Goal: Task Accomplishment & Management: Complete application form

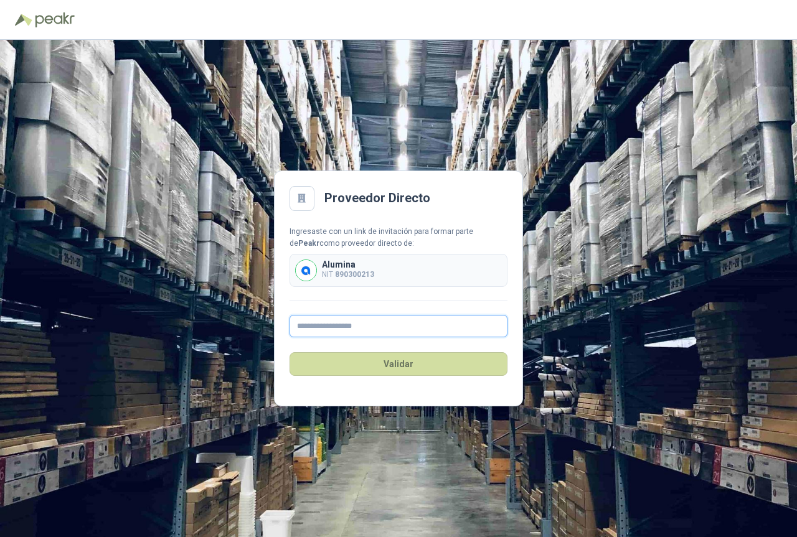
click at [432, 332] on input "text" at bounding box center [399, 326] width 218 height 22
type input "**********"
click at [399, 364] on button "Validar" at bounding box center [399, 364] width 218 height 24
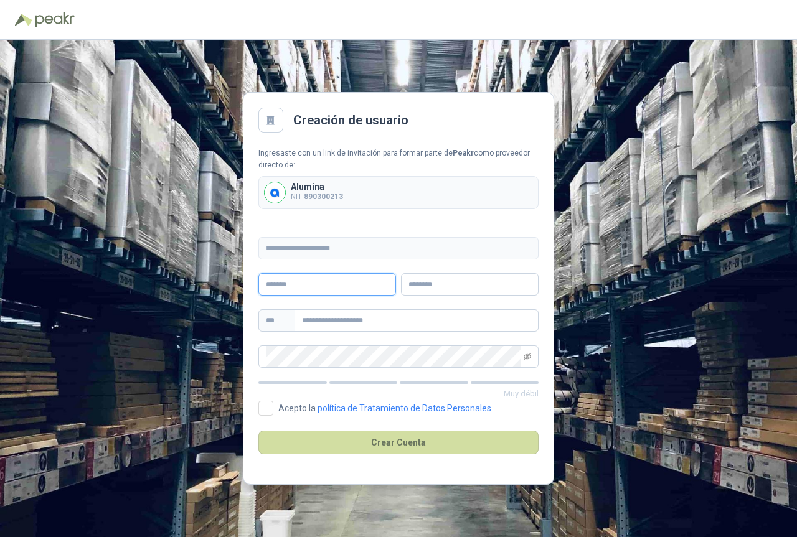
click at [283, 277] on input "text" at bounding box center [327, 284] width 138 height 22
click at [386, 367] on span at bounding box center [398, 357] width 280 height 22
click at [331, 288] on input "text" at bounding box center [327, 284] width 138 height 22
type input "********"
click at [441, 283] on input "text" at bounding box center [470, 284] width 138 height 22
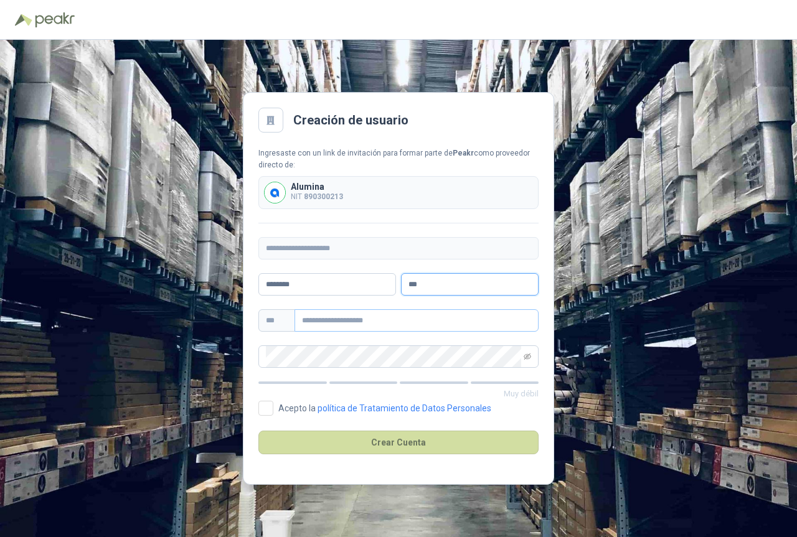
type input "***"
click at [394, 321] on input "text" at bounding box center [417, 320] width 244 height 22
type input "**********"
click at [524, 359] on icon "eye-invisible" at bounding box center [527, 356] width 7 height 7
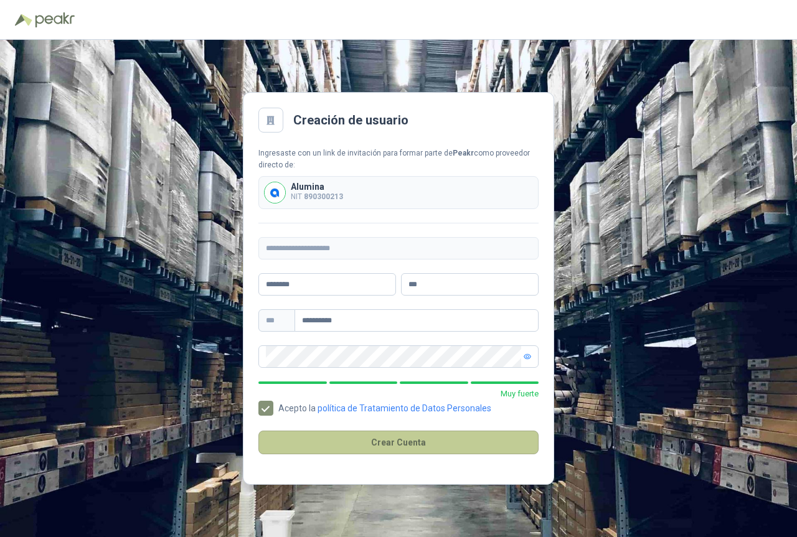
click at [372, 440] on button "Crear Cuenta" at bounding box center [398, 443] width 280 height 24
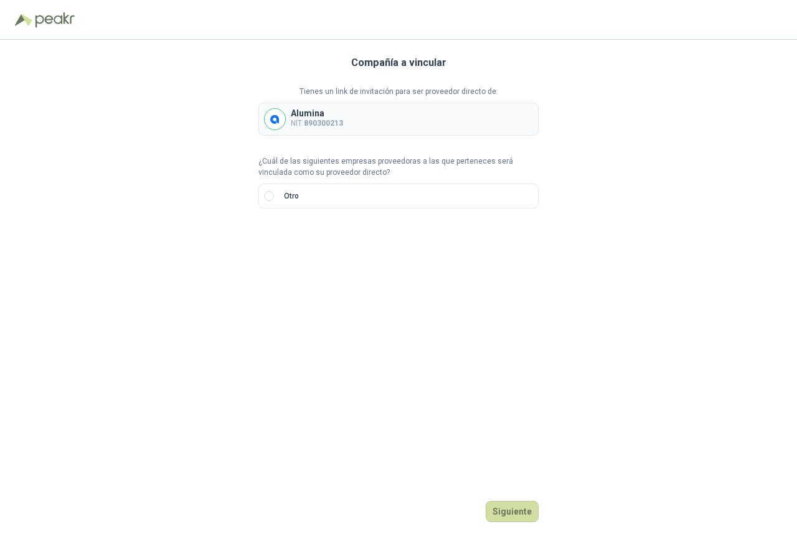
click at [314, 116] on p "Alumina" at bounding box center [317, 113] width 52 height 9
click at [524, 515] on button "Siguiente" at bounding box center [512, 511] width 53 height 21
click at [288, 238] on input "search" at bounding box center [280, 238] width 29 height 19
click at [277, 308] on div "NIT" at bounding box center [280, 305] width 24 height 14
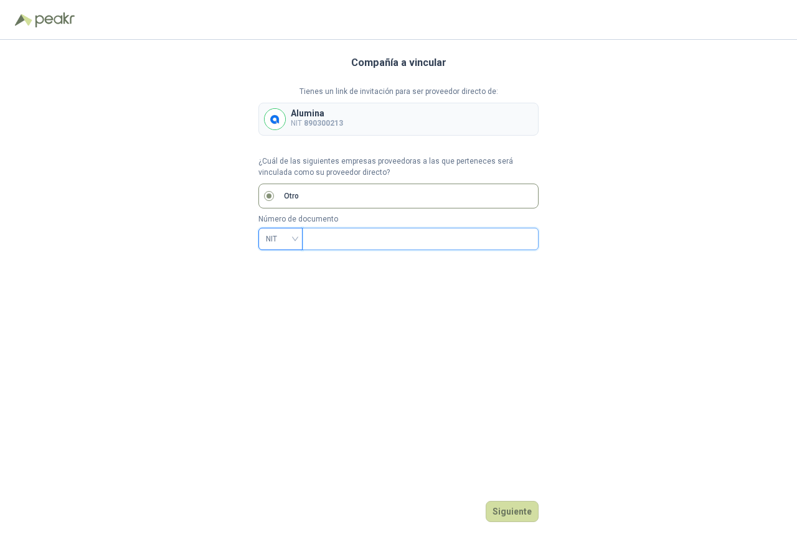
click at [362, 242] on input "text" at bounding box center [418, 239] width 219 height 21
type input "*********"
click at [511, 515] on button "Siguiente" at bounding box center [512, 511] width 53 height 21
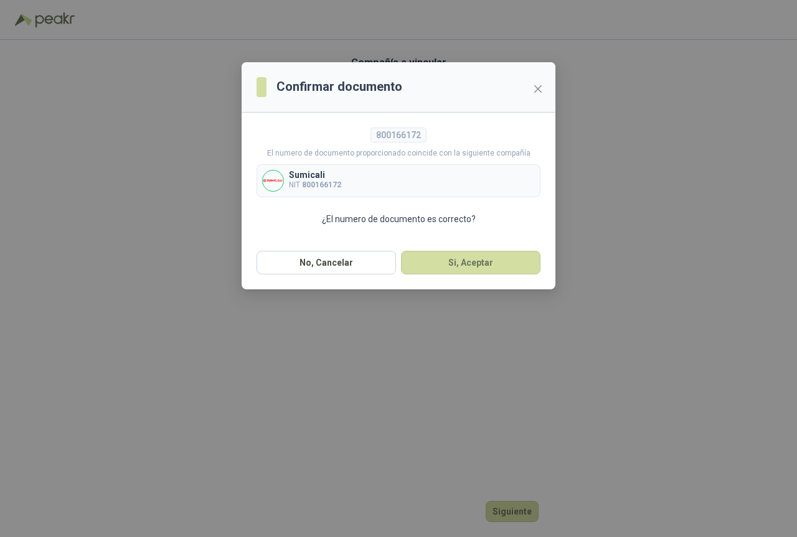
click at [369, 181] on div "Sumicali NIT 800166172" at bounding box center [399, 180] width 284 height 33
click at [437, 265] on button "Si, Aceptar" at bounding box center [470, 263] width 139 height 24
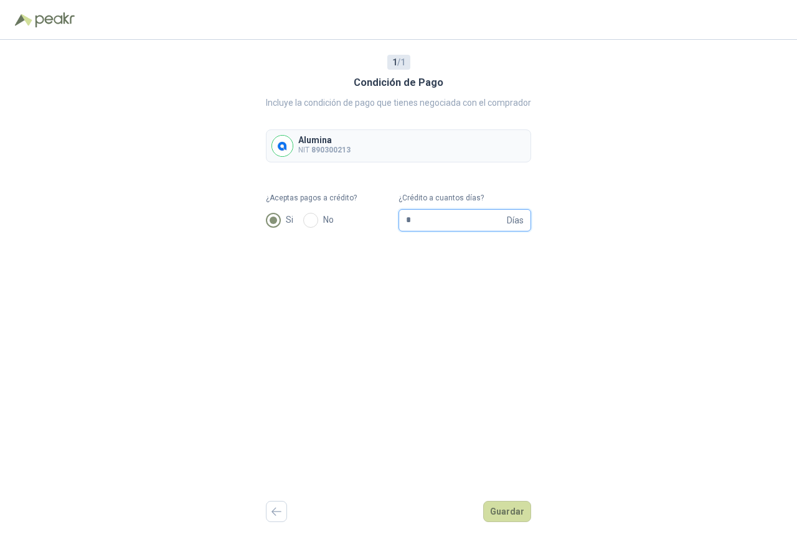
click at [413, 219] on input "*" at bounding box center [455, 220] width 98 height 21
type input "**"
click at [500, 509] on button "Guardar" at bounding box center [507, 511] width 48 height 21
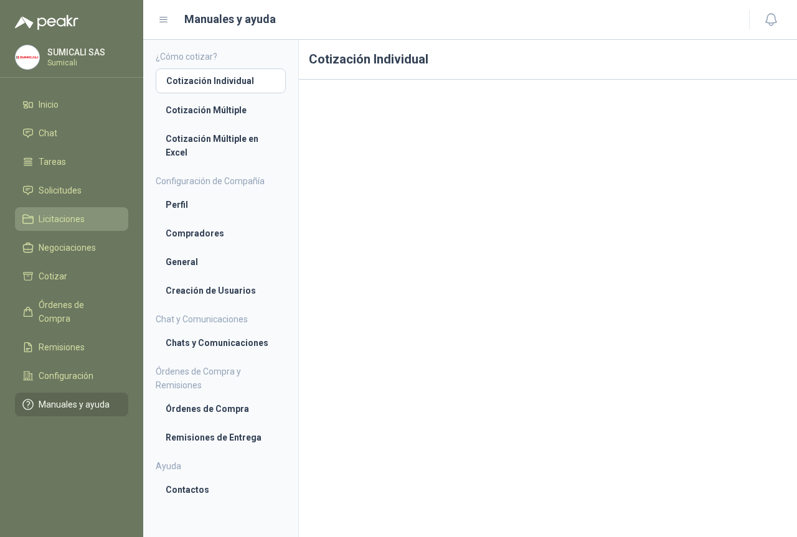
click at [62, 214] on span "Licitaciones" at bounding box center [62, 219] width 46 height 14
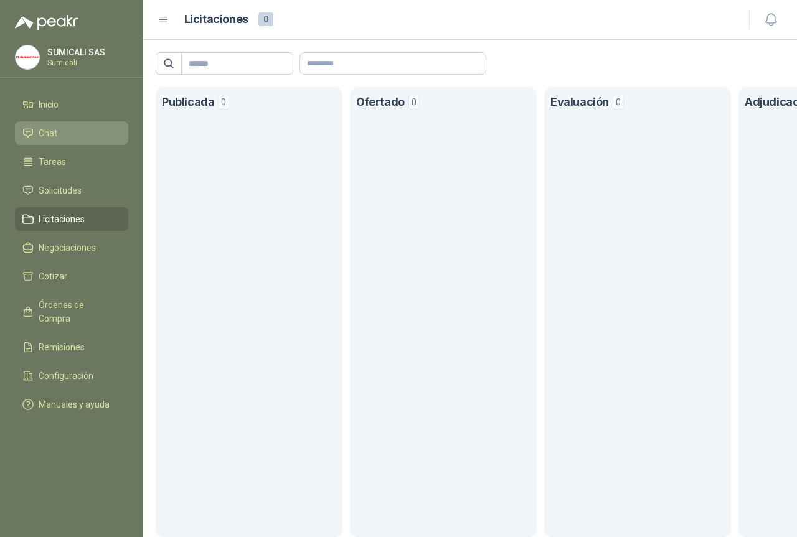
click at [57, 136] on li "Chat" at bounding box center [71, 133] width 98 height 14
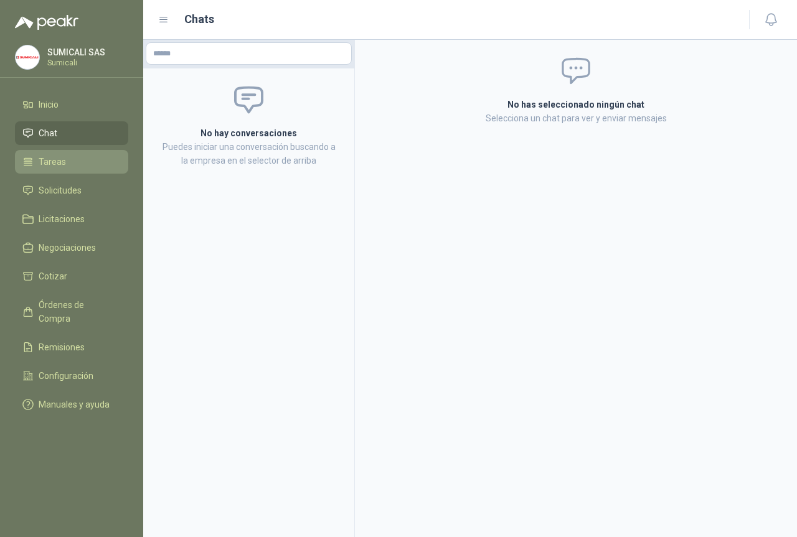
click at [56, 169] on link "Tareas" at bounding box center [71, 162] width 113 height 24
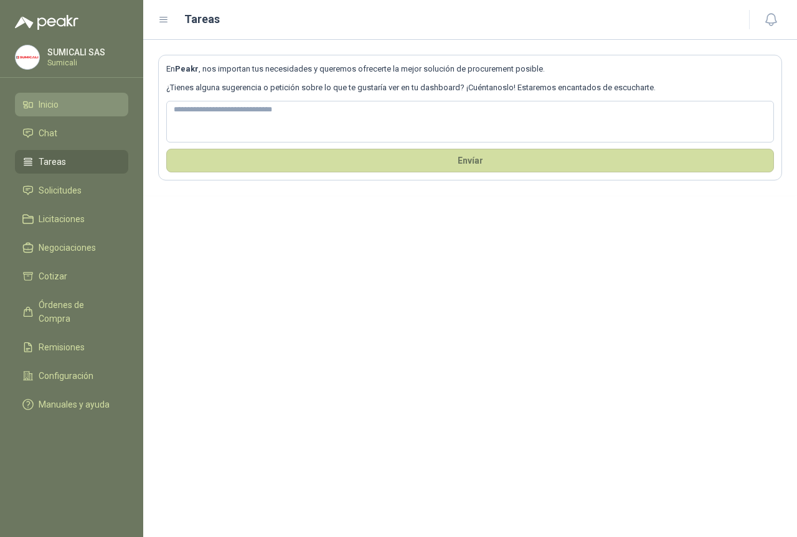
click at [54, 105] on span "Inicio" at bounding box center [49, 105] width 20 height 14
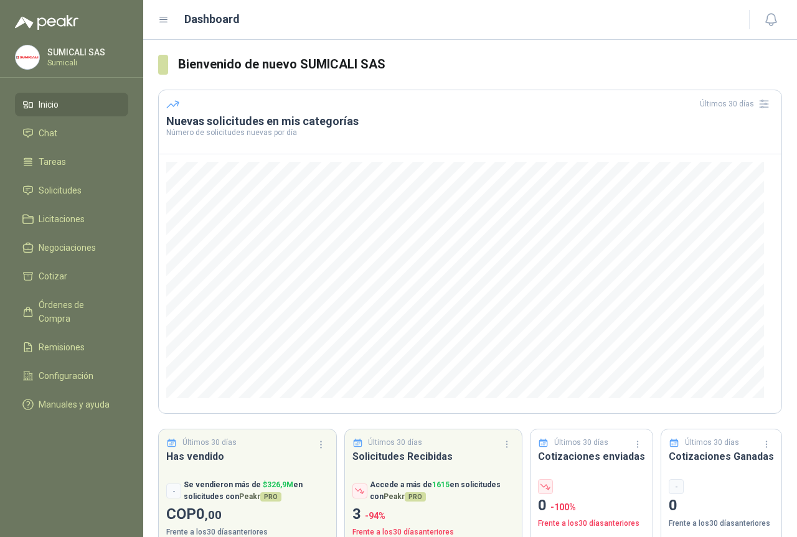
scroll to position [24, 0]
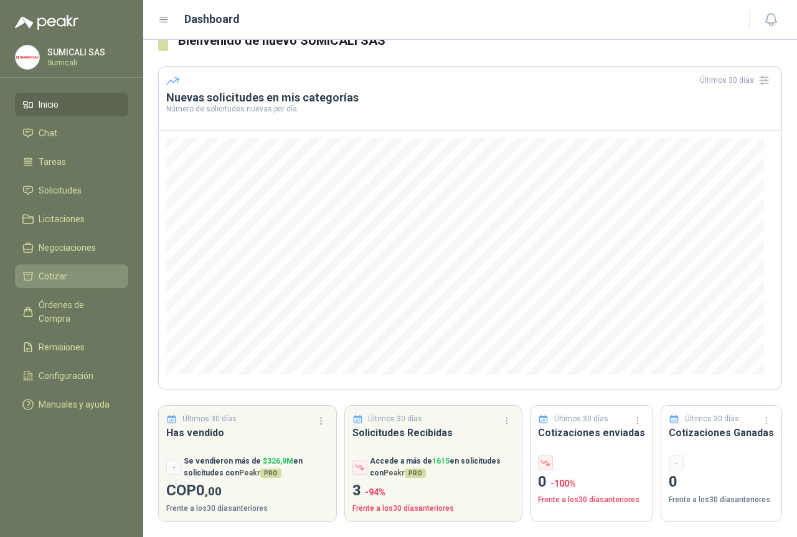
click at [50, 270] on span "Cotizar" at bounding box center [53, 277] width 29 height 14
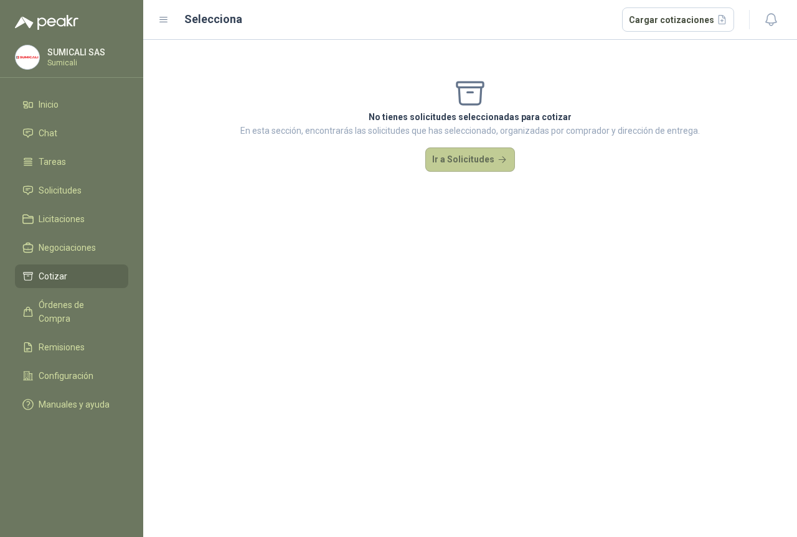
click at [476, 153] on button "Ir a Solicitudes" at bounding box center [470, 160] width 90 height 25
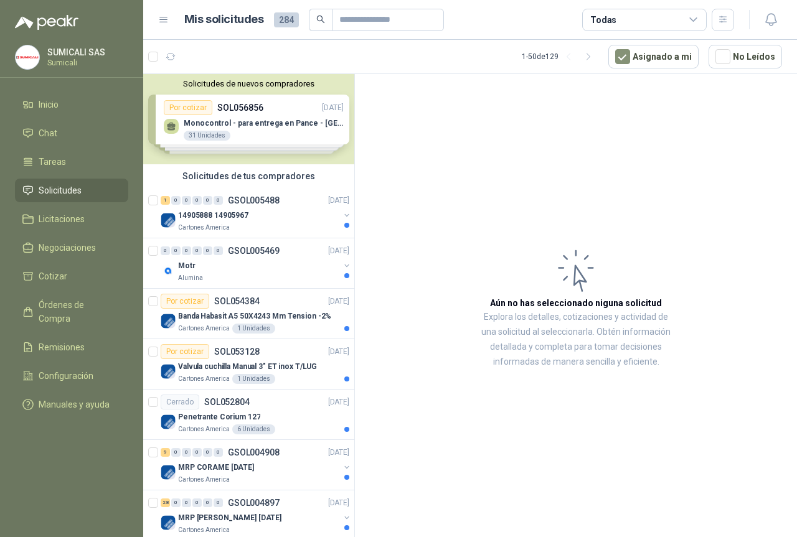
click at [241, 133] on div "Solicitudes de nuevos compradores Por cotizar SOL056856 [DATE] Monocontrol - pa…" at bounding box center [248, 119] width 211 height 90
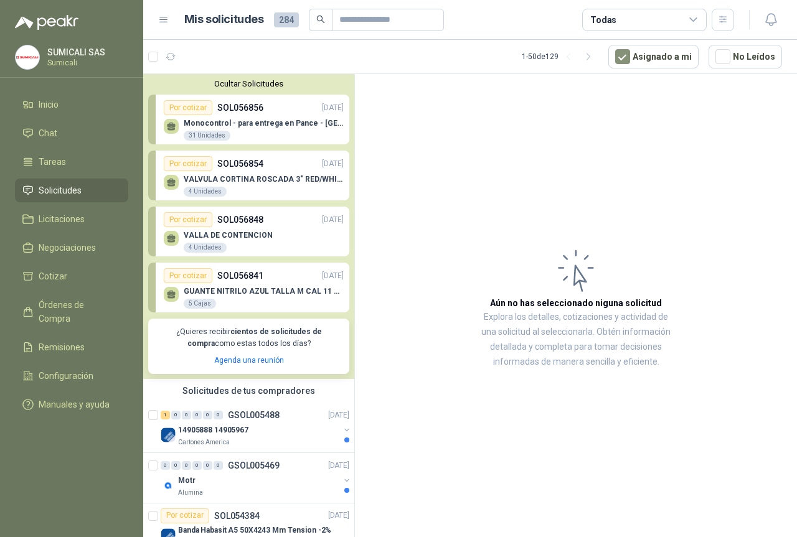
click at [231, 284] on div "GUANTE NITRILO AZUL TALLA M CAL 11 CAJA x 100 UND 5 Cajas" at bounding box center [254, 296] width 180 height 26
